Goal: Find specific page/section: Find specific page/section

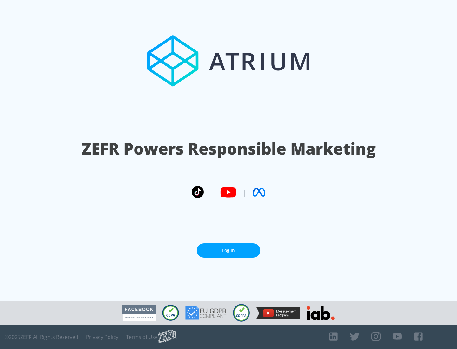
click at [229, 248] on link "Log In" at bounding box center [228, 250] width 63 height 14
